Goal: Transaction & Acquisition: Obtain resource

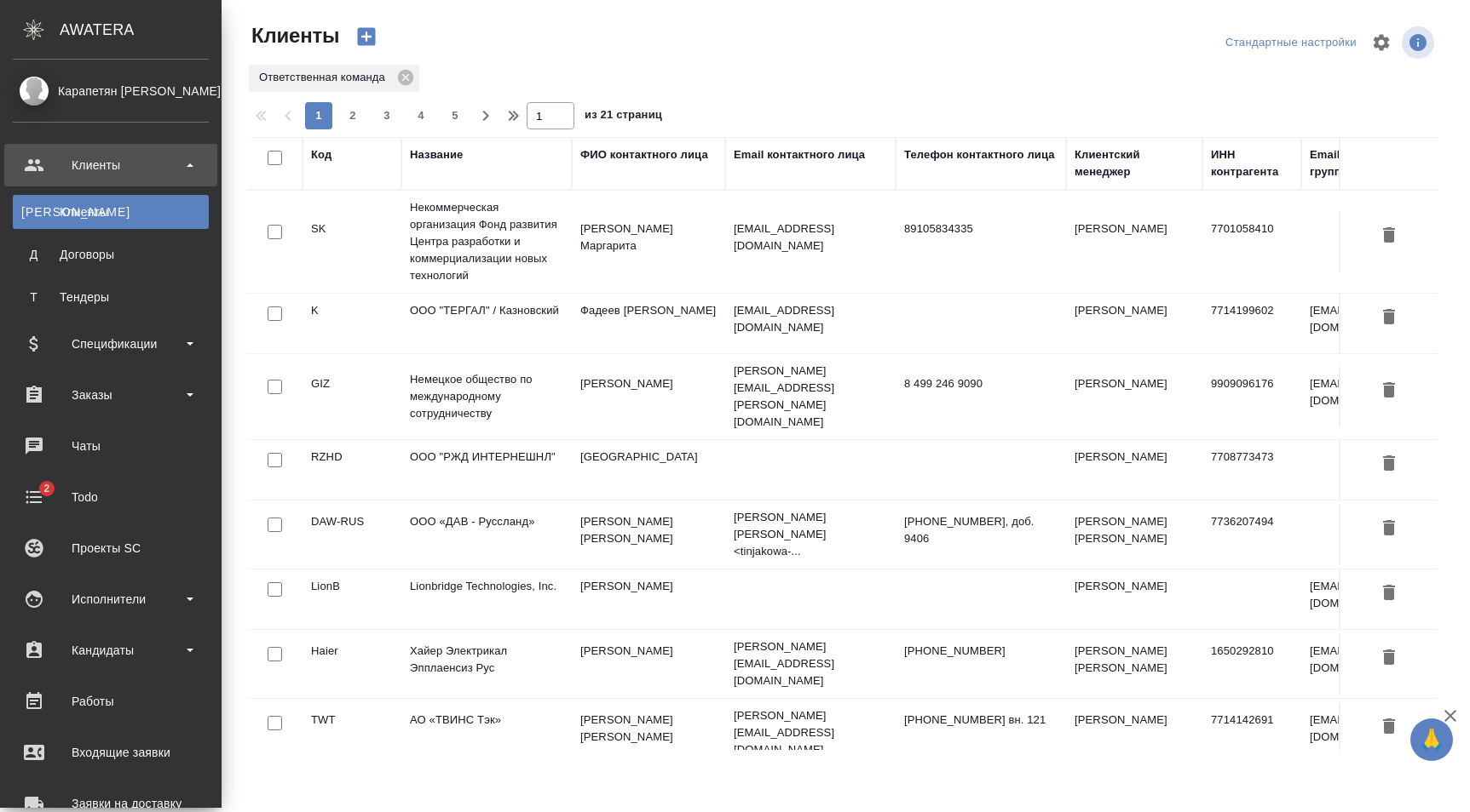
select select "RU"
click at [193, 353] on div "Спецификации" at bounding box center [110, 343] width 195 height 26
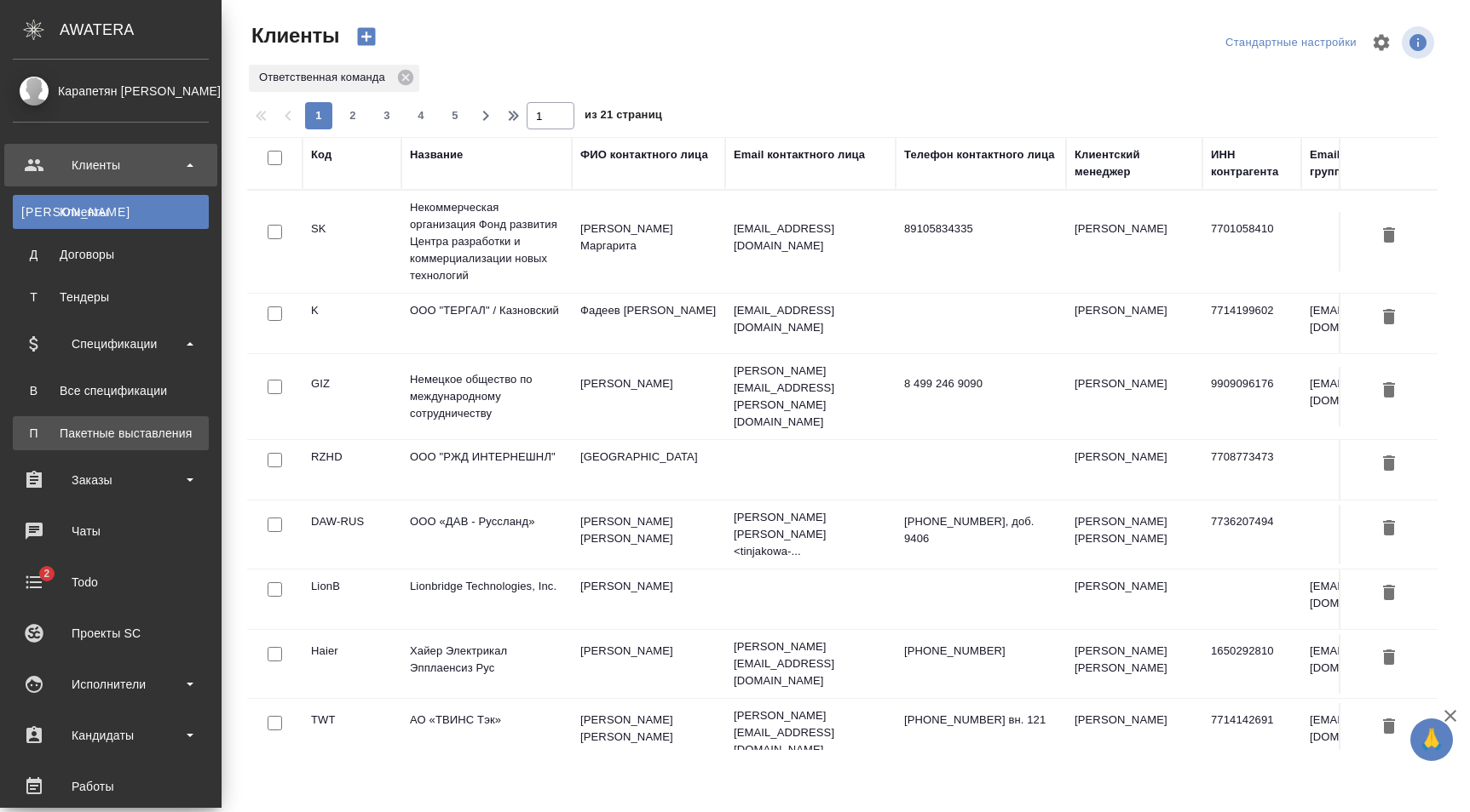
click at [114, 432] on div "Пакетные выставления" at bounding box center [110, 434] width 179 height 17
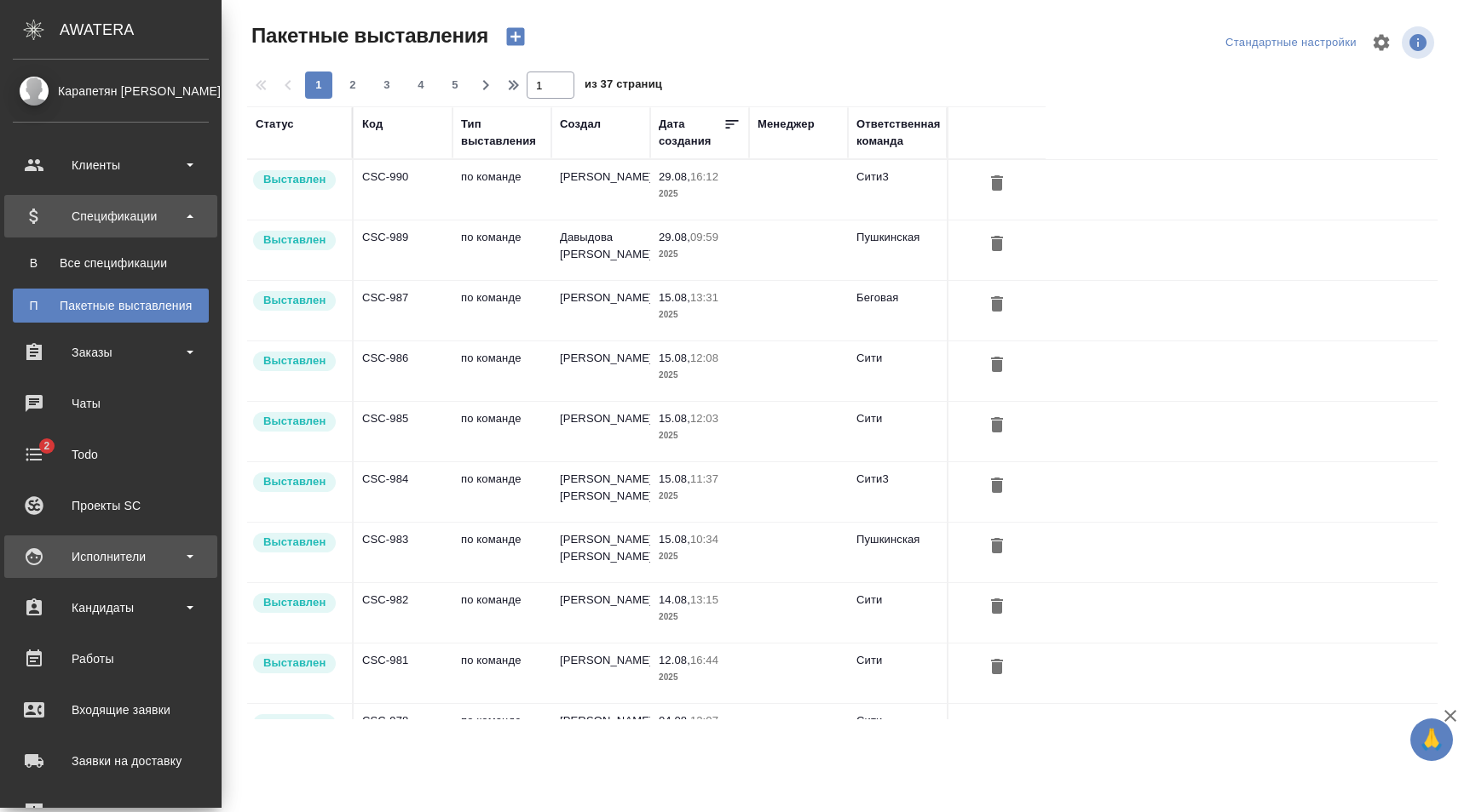
click at [172, 553] on div "Исполнители" at bounding box center [110, 557] width 195 height 26
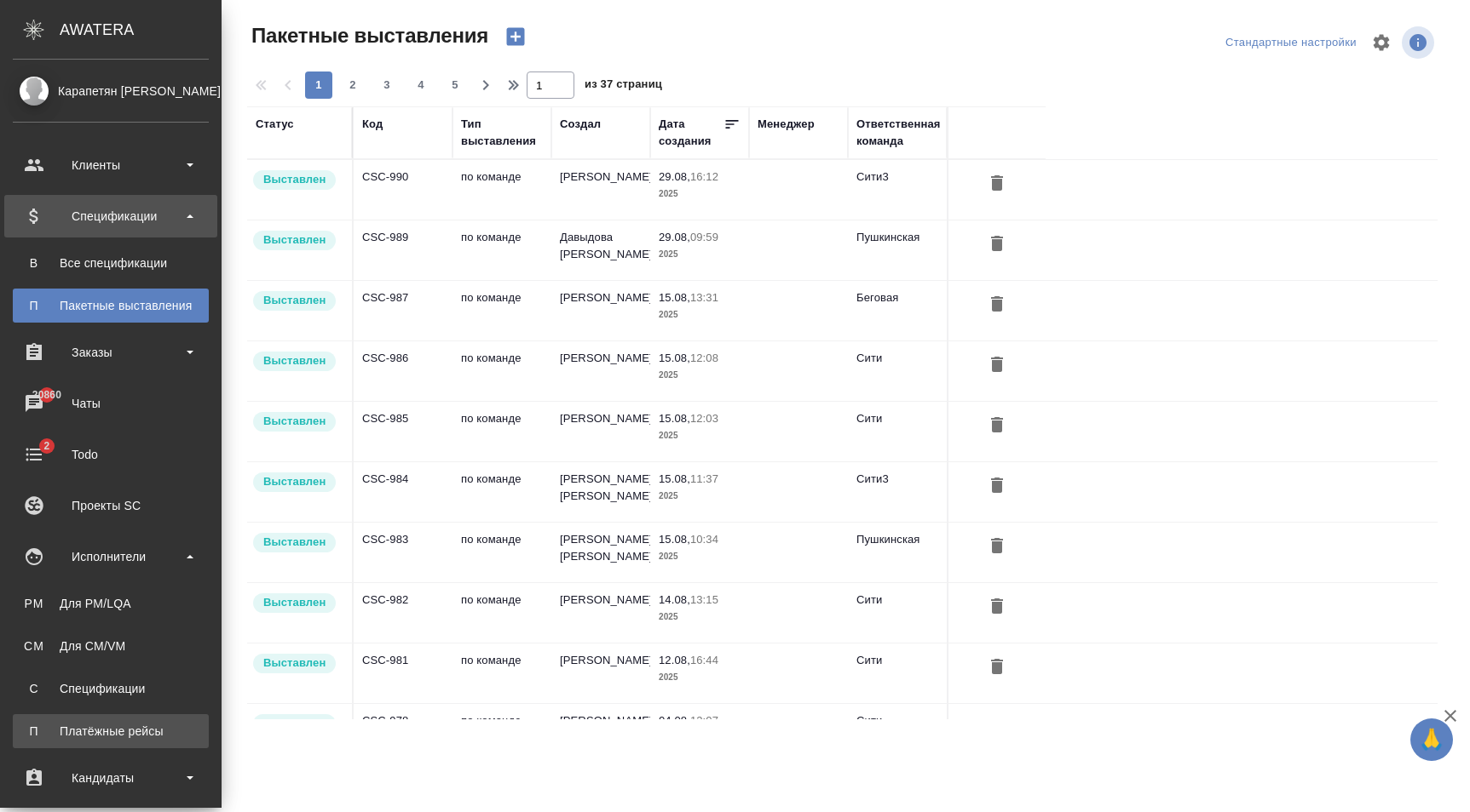
click at [131, 727] on div "Платёжные рейсы" at bounding box center [110, 731] width 179 height 17
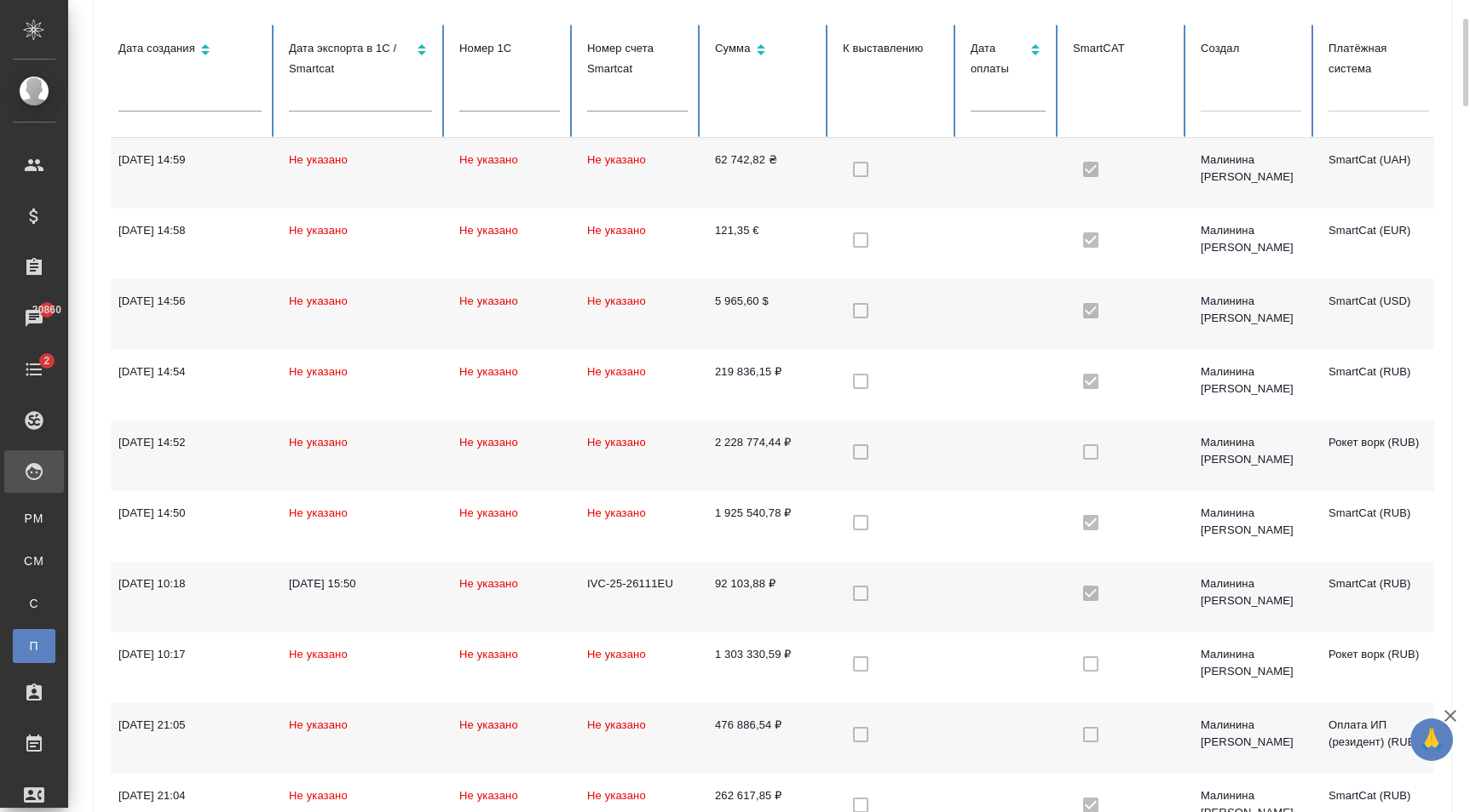
scroll to position [0, 312]
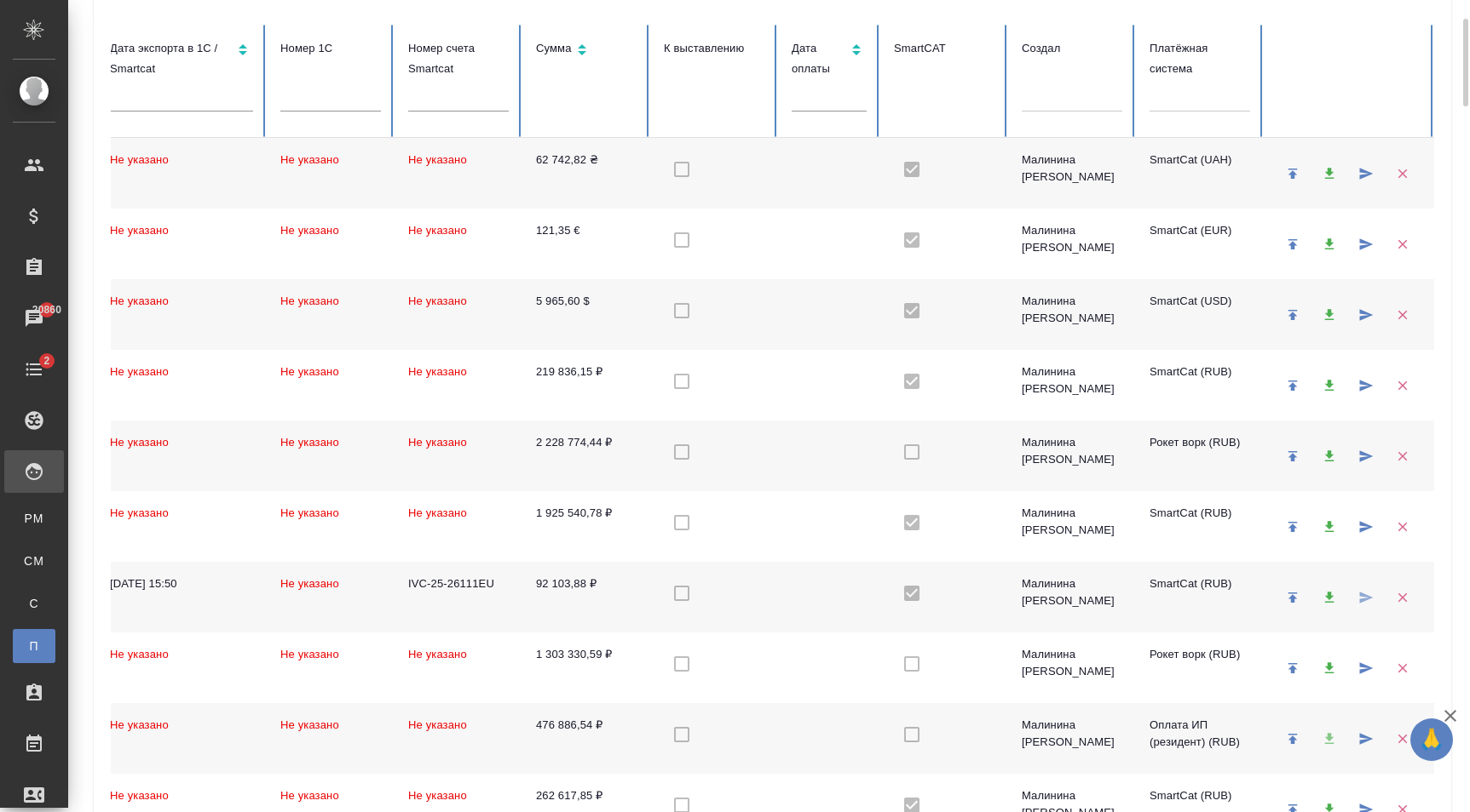
click at [641, 581] on td "92 103,88 ₽" at bounding box center [586, 598] width 128 height 71
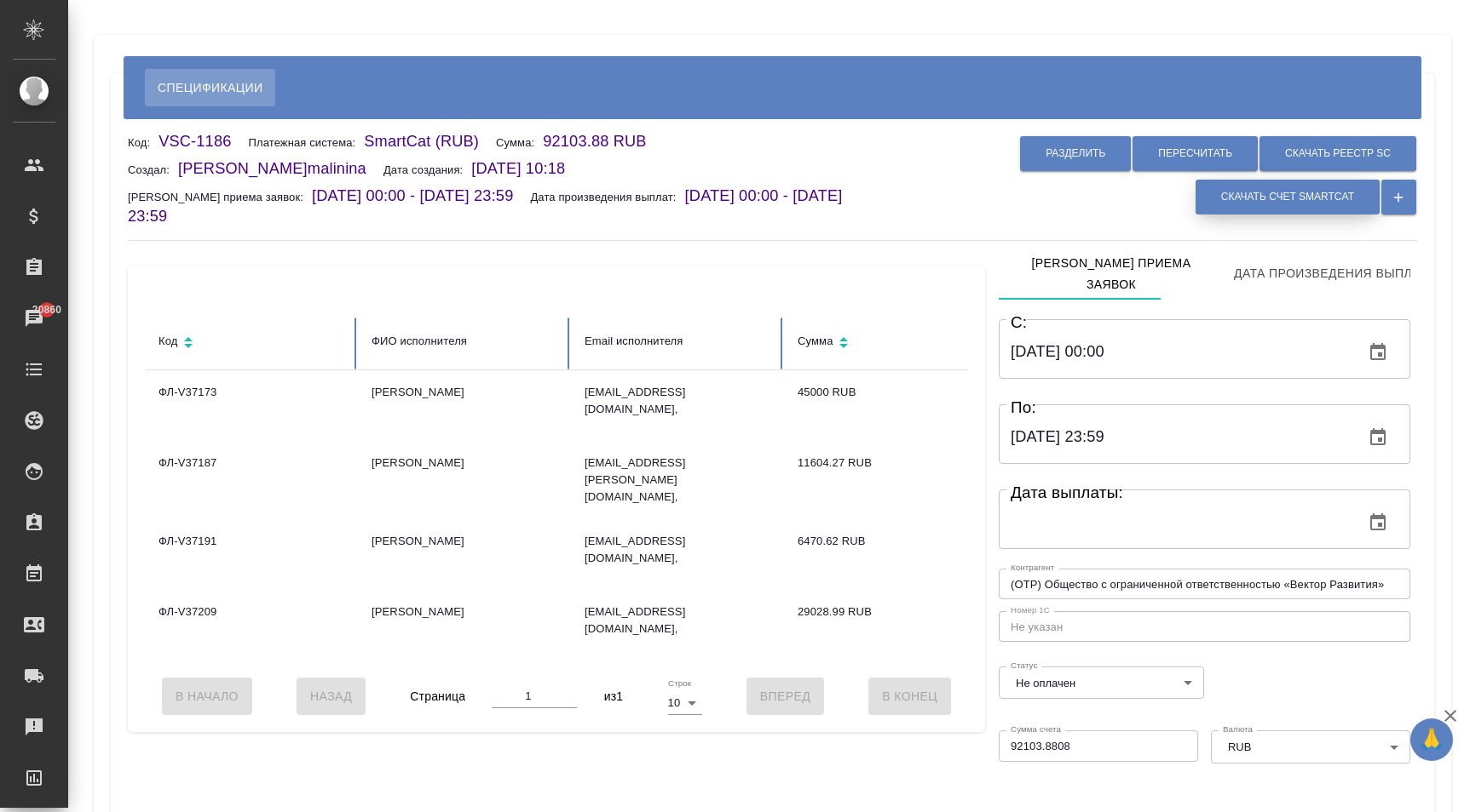
click at [1260, 204] on span "Скачать счет Smartcat" at bounding box center [1288, 196] width 133 height 14
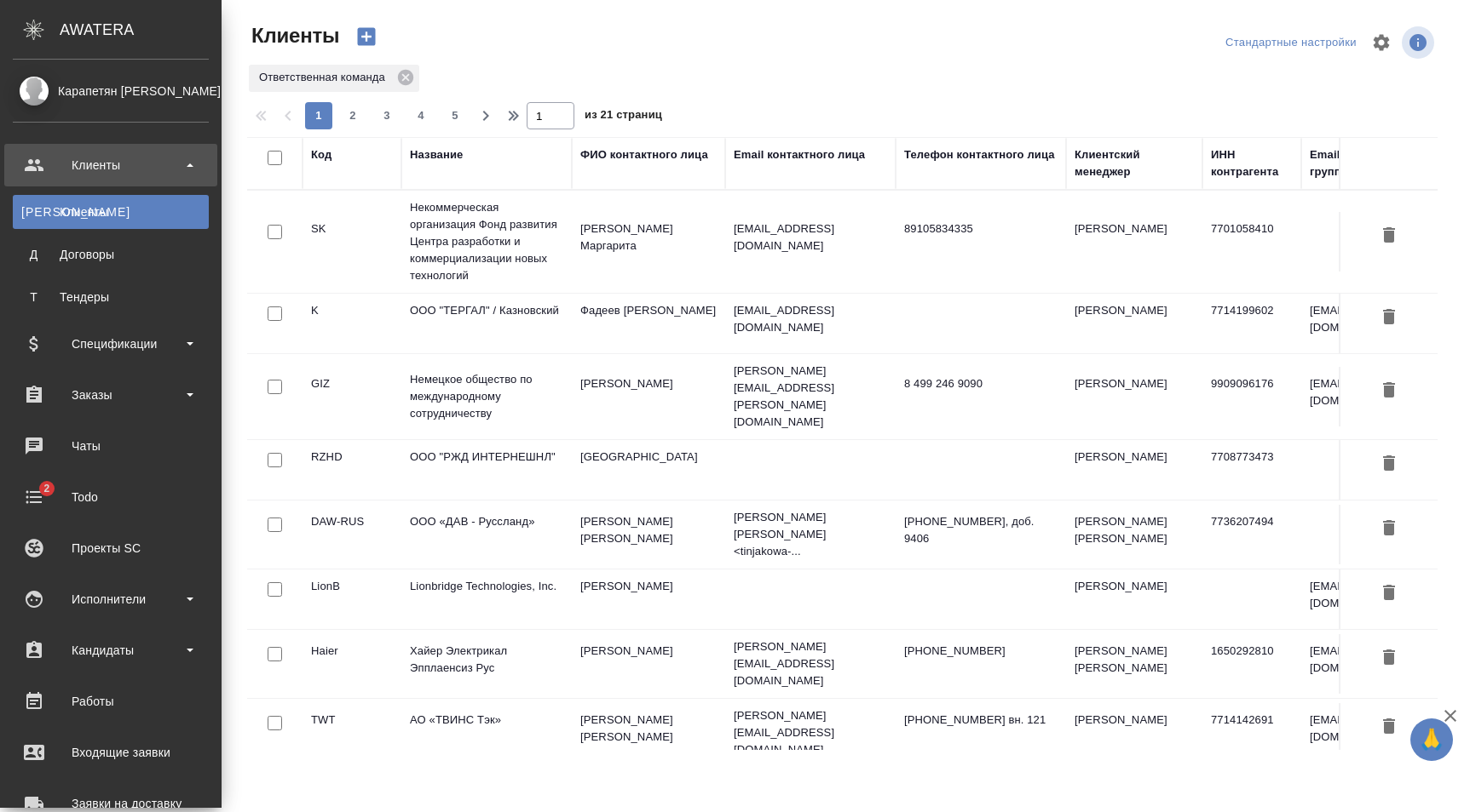
select select "RU"
click at [125, 604] on div "Исполнители" at bounding box center [110, 600] width 195 height 26
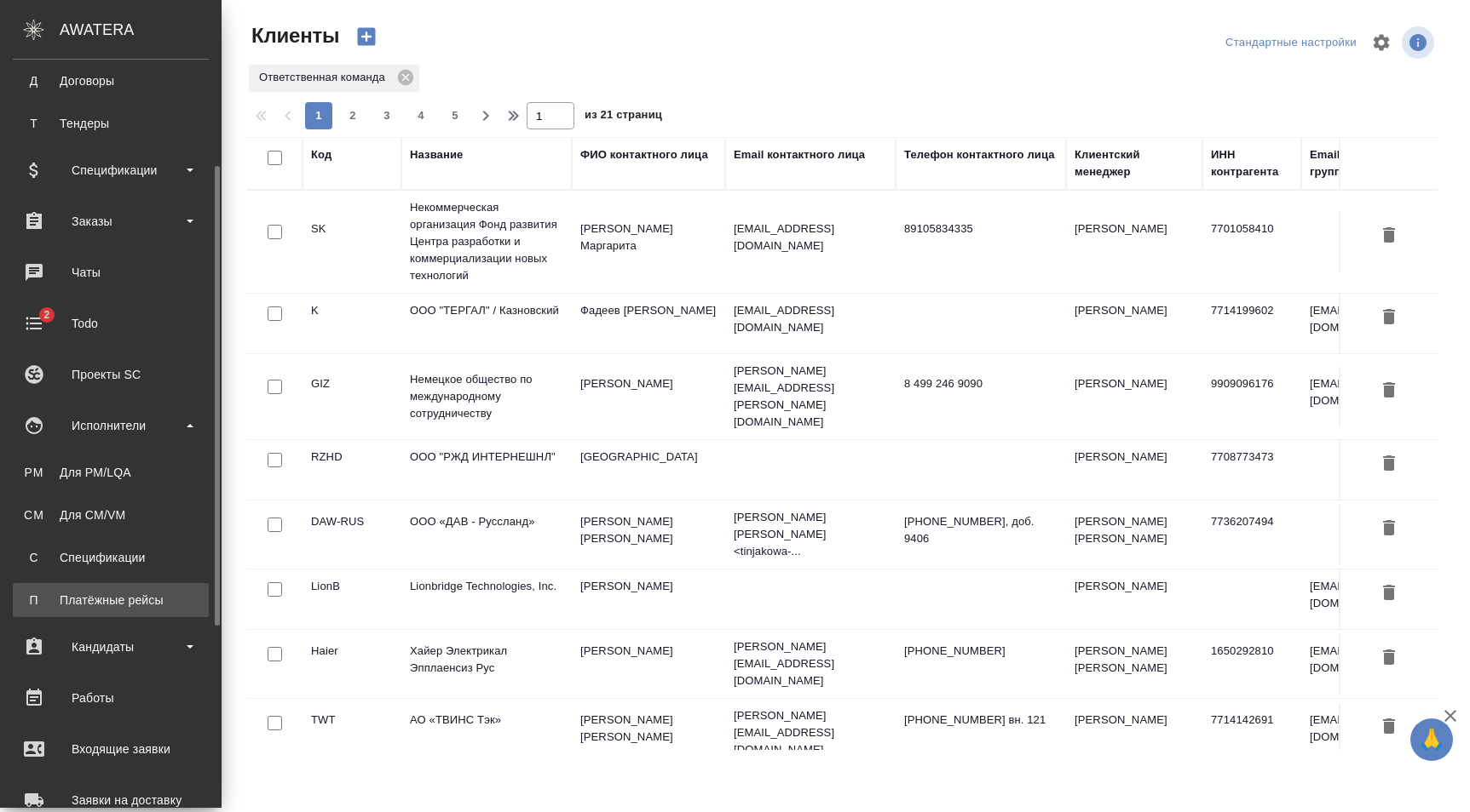
click at [121, 613] on link "П Платёжные рейсы" at bounding box center [110, 600] width 195 height 34
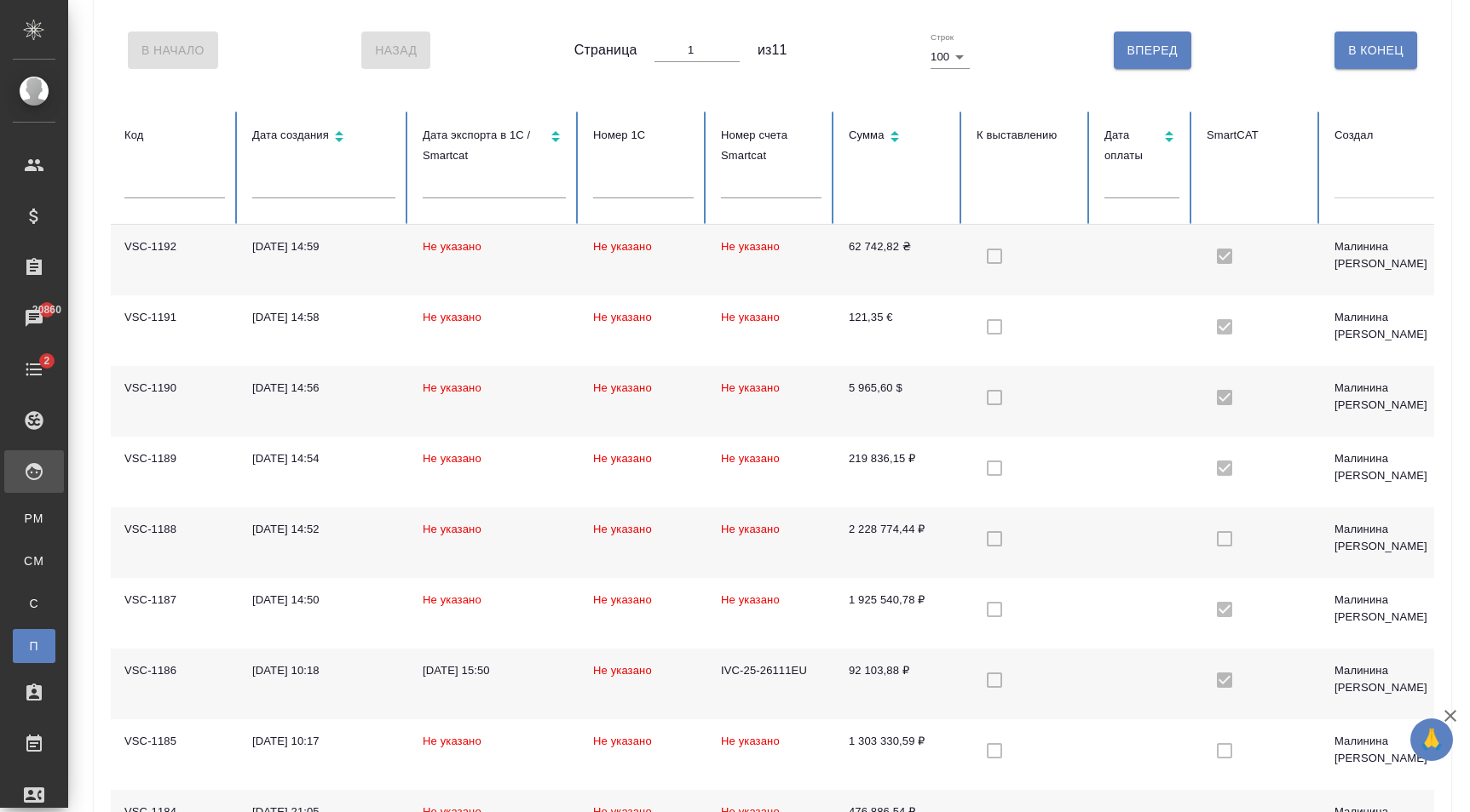
scroll to position [87, 0]
